Goal: Find specific page/section: Find specific page/section

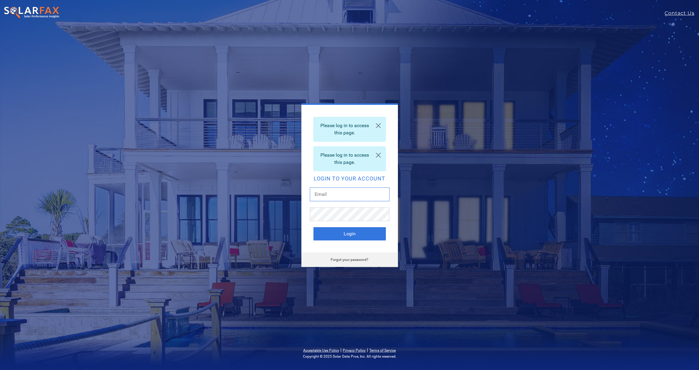
click at [333, 192] on input "text" at bounding box center [350, 195] width 80 height 14
type input "[EMAIL_ADDRESS][DOMAIN_NAME]"
click at [351, 239] on button "Login" at bounding box center [349, 233] width 72 height 13
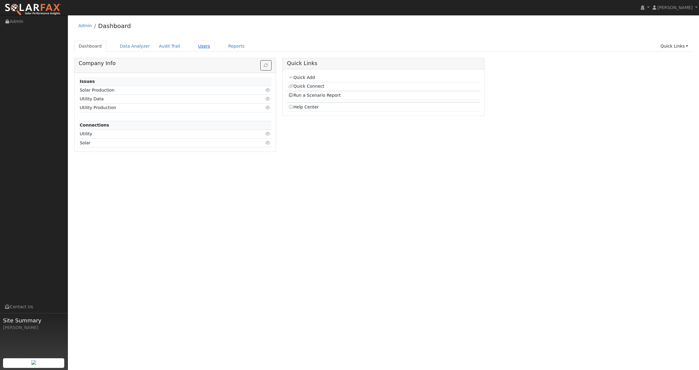
click at [195, 46] on link "Users" at bounding box center [204, 46] width 21 height 11
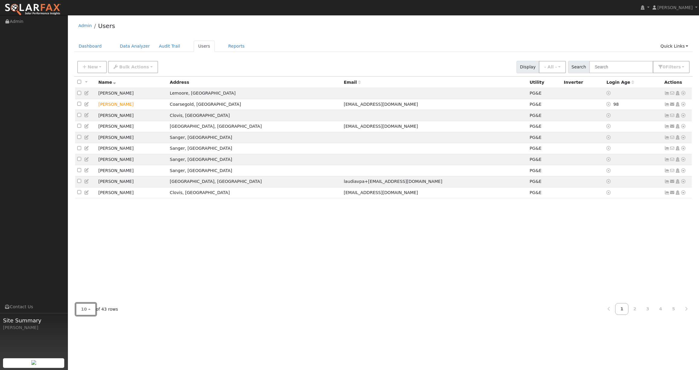
click at [86, 312] on span "10" at bounding box center [84, 309] width 6 height 5
click at [91, 296] on link "100" at bounding box center [97, 296] width 42 height 8
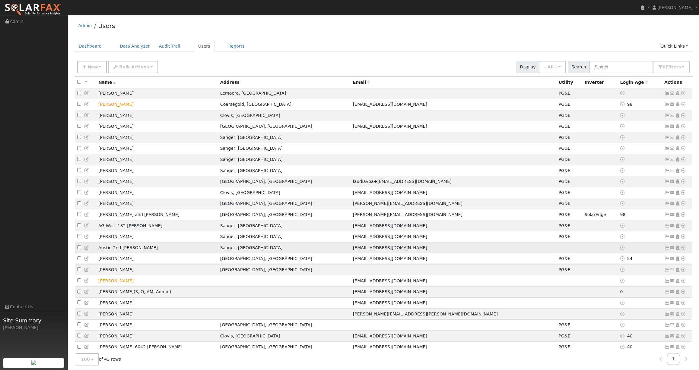
click at [683, 250] on icon at bounding box center [683, 248] width 5 height 4
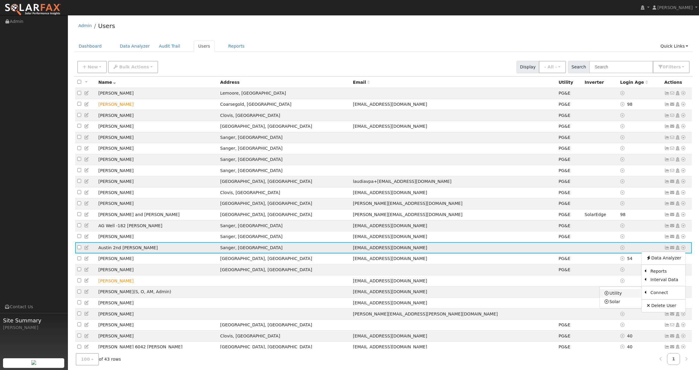
click at [620, 298] on link "Utility" at bounding box center [621, 293] width 42 height 8
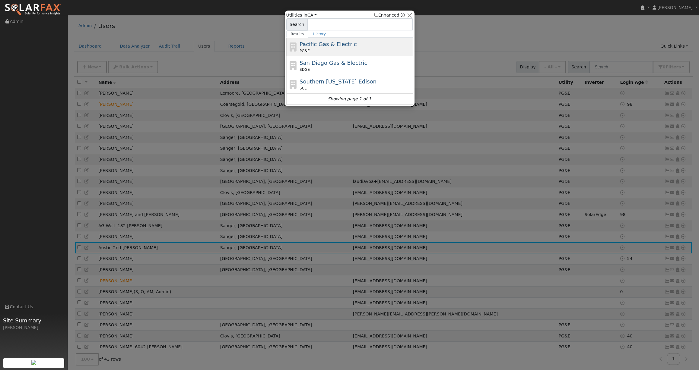
click at [320, 48] on div "Pacific Gas & Electric PG&E" at bounding box center [356, 47] width 112 height 14
